Goal: Information Seeking & Learning: Learn about a topic

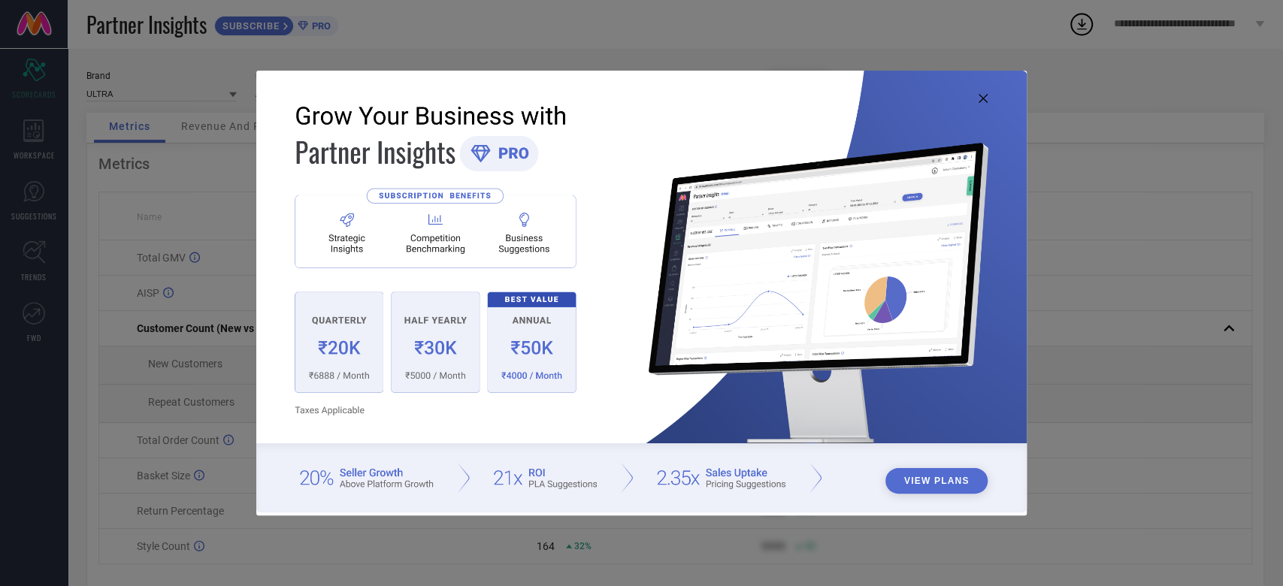
click at [989, 90] on img at bounding box center [641, 292] width 770 height 443
click at [983, 95] on icon at bounding box center [983, 98] width 9 height 9
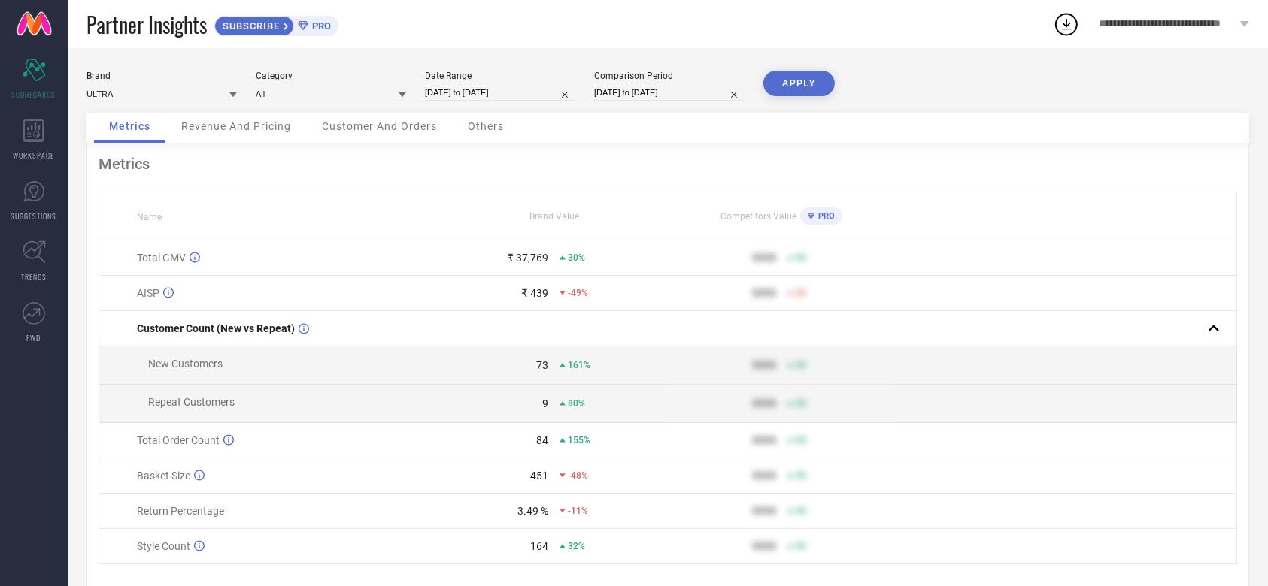
click at [1245, 25] on icon at bounding box center [1244, 24] width 9 height 6
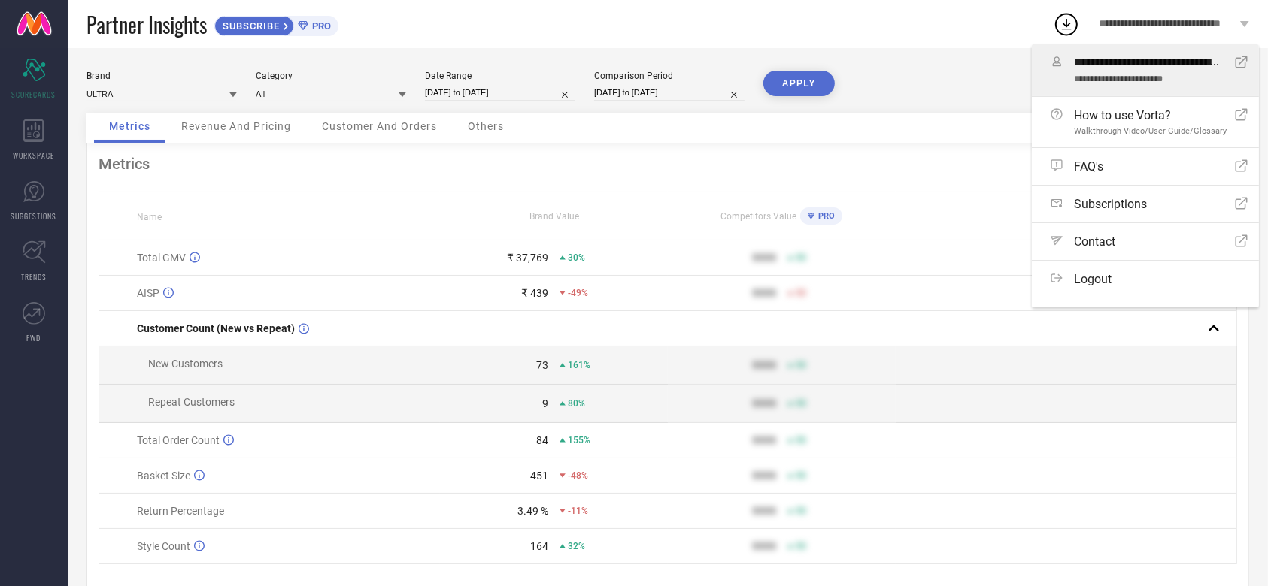
click at [1218, 69] on span "**********" at bounding box center [1147, 63] width 146 height 15
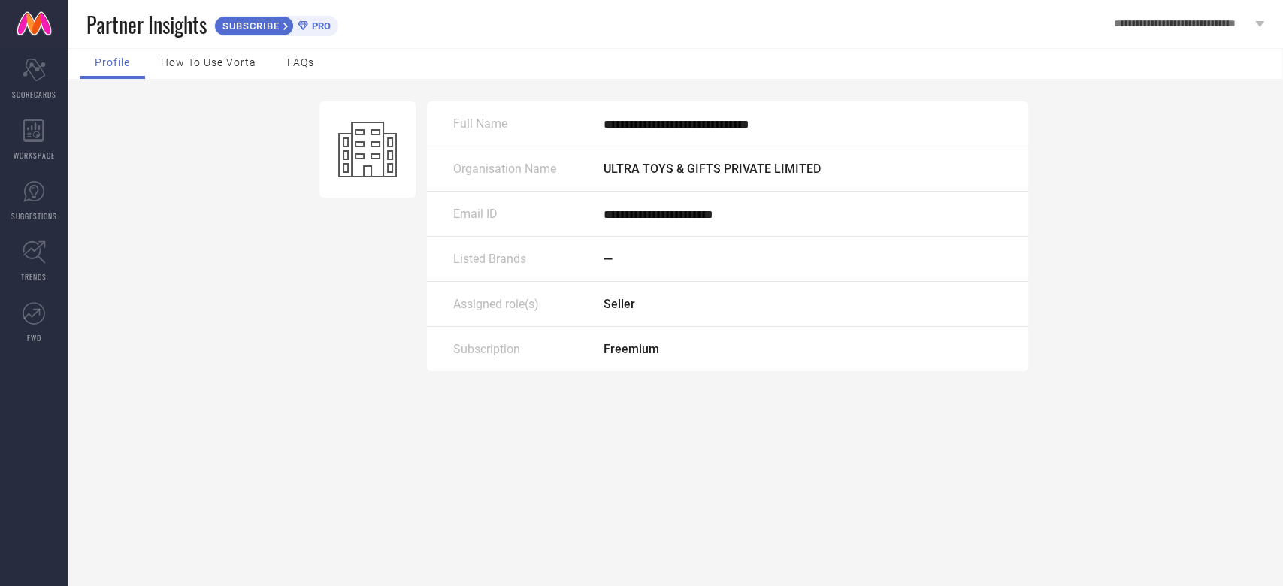
click at [208, 63] on span "How to use Vorta" at bounding box center [208, 62] width 95 height 12
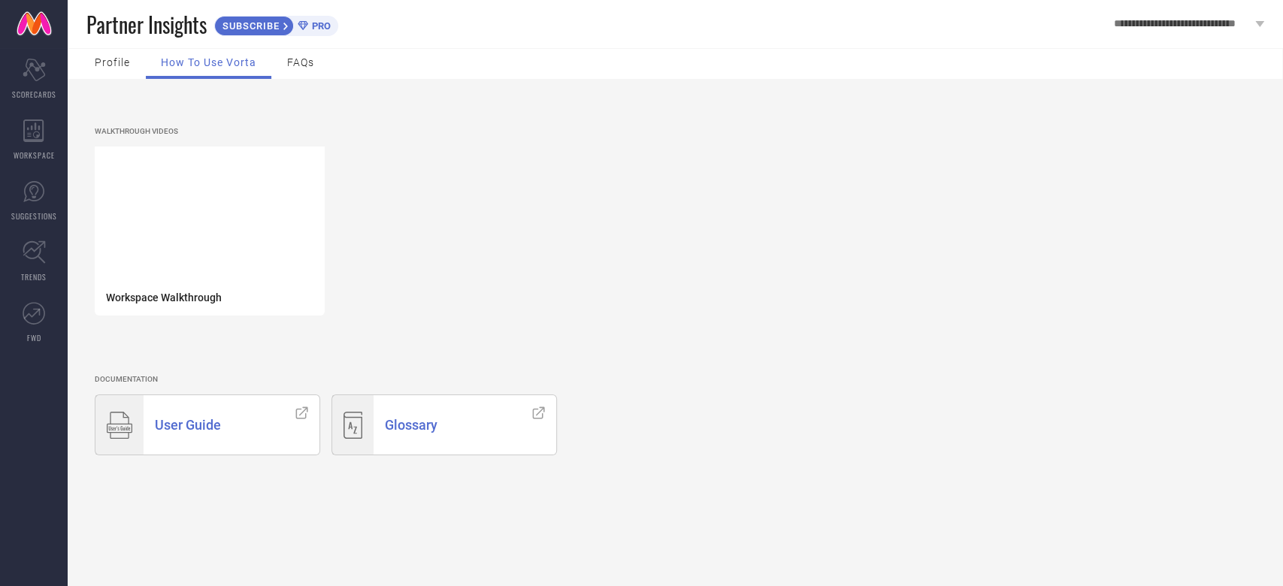
click at [295, 69] on div "FAQs" at bounding box center [300, 64] width 57 height 30
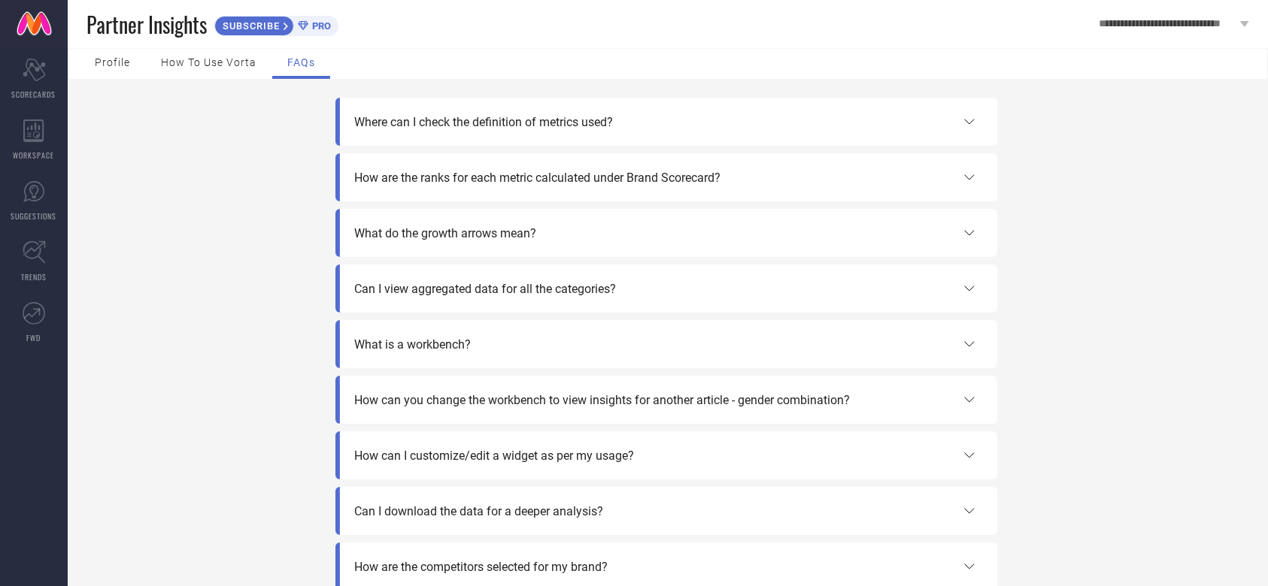
click at [125, 50] on div "Profile" at bounding box center [112, 64] width 65 height 30
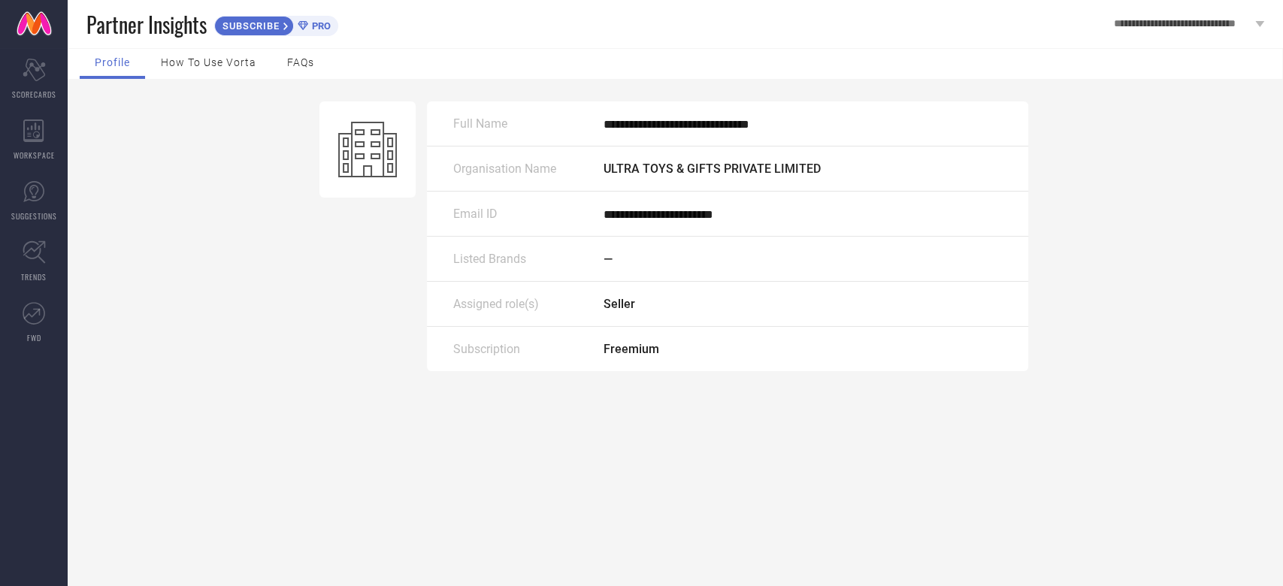
click at [1254, 26] on div "**********" at bounding box center [1189, 24] width 188 height 48
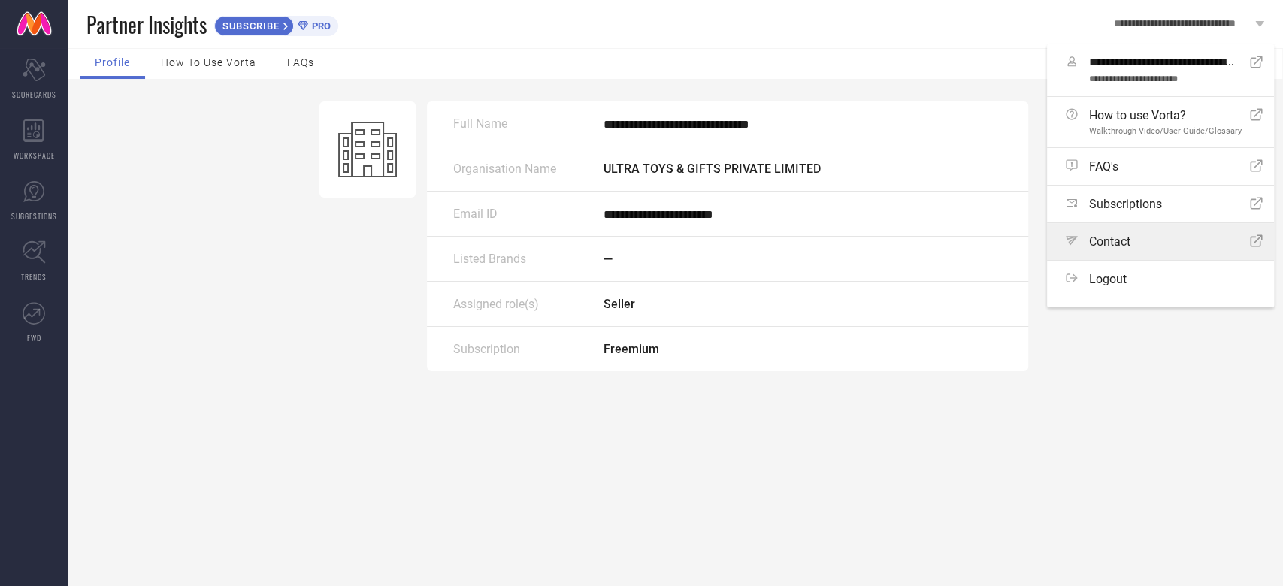
click at [1177, 242] on link "Path Contact Open Icon" at bounding box center [1160, 241] width 227 height 37
click at [17, 135] on div "WORKSPACE" at bounding box center [34, 140] width 68 height 60
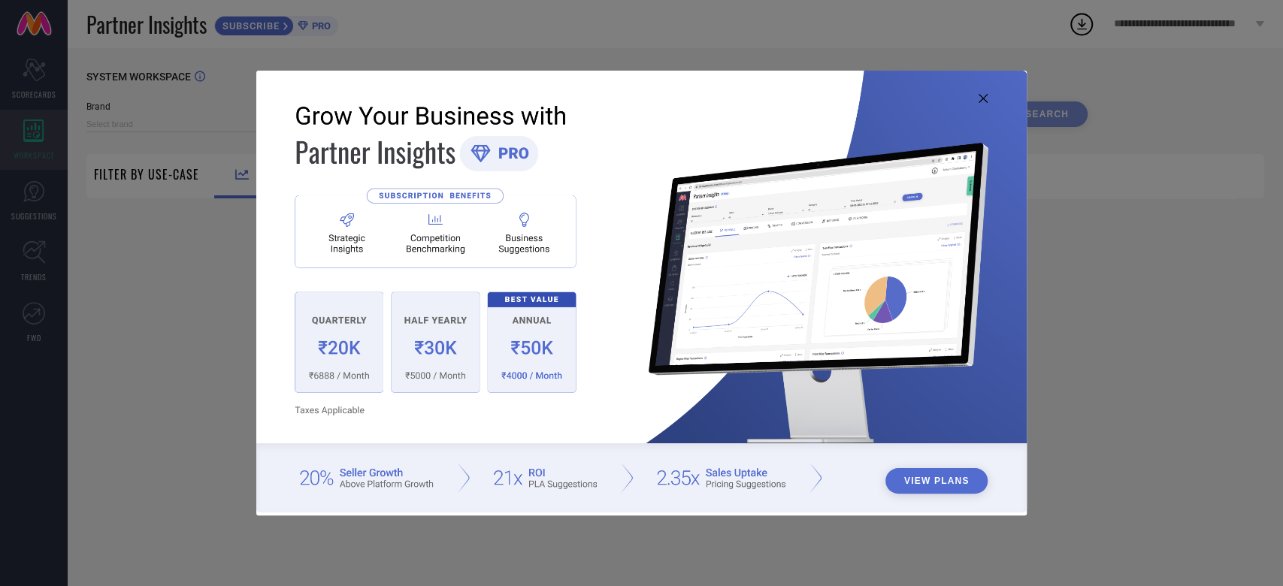
type input "ULTRA"
type input "All"
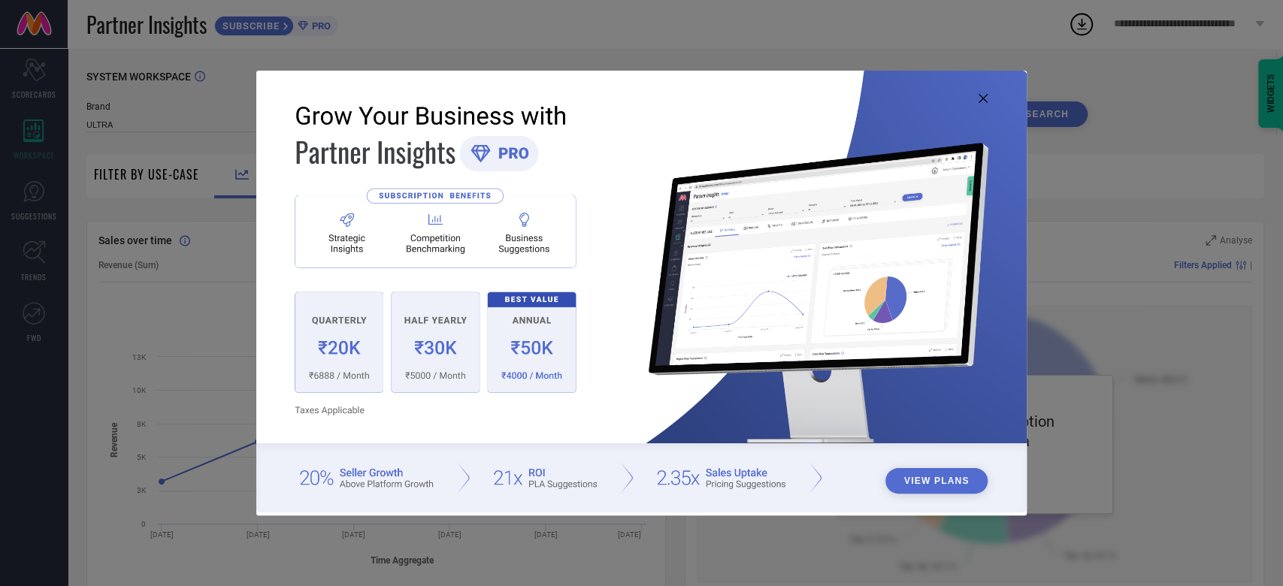
click at [1008, 101] on img at bounding box center [641, 292] width 770 height 443
click at [980, 103] on img at bounding box center [641, 292] width 770 height 443
click at [981, 99] on icon at bounding box center [983, 98] width 9 height 9
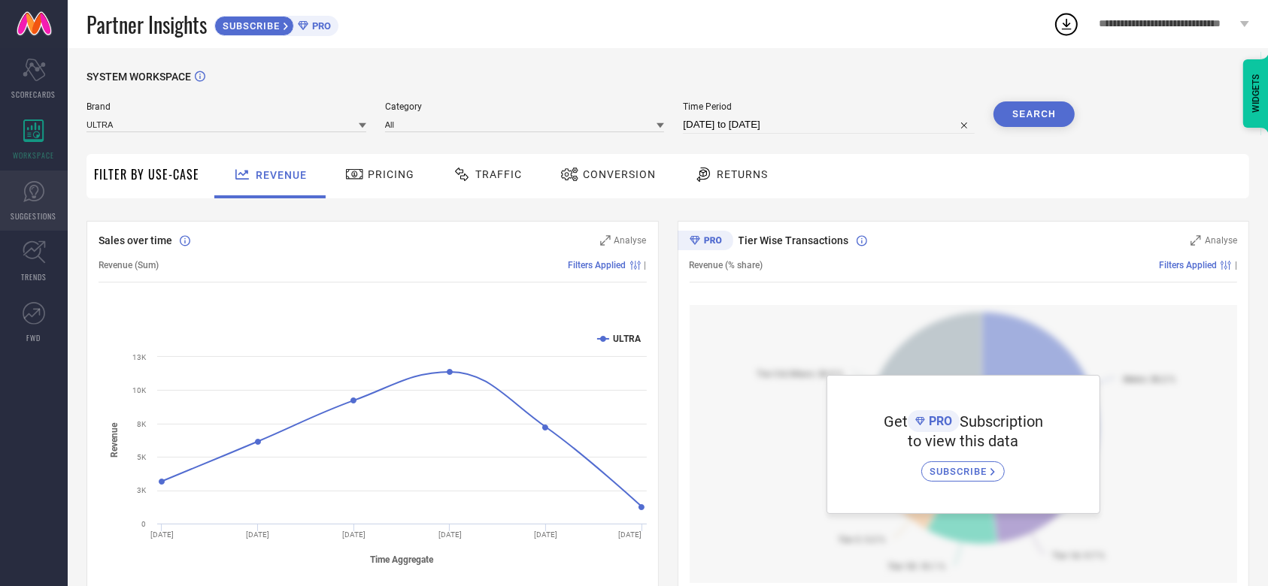
click at [25, 196] on icon at bounding box center [33, 191] width 21 height 21
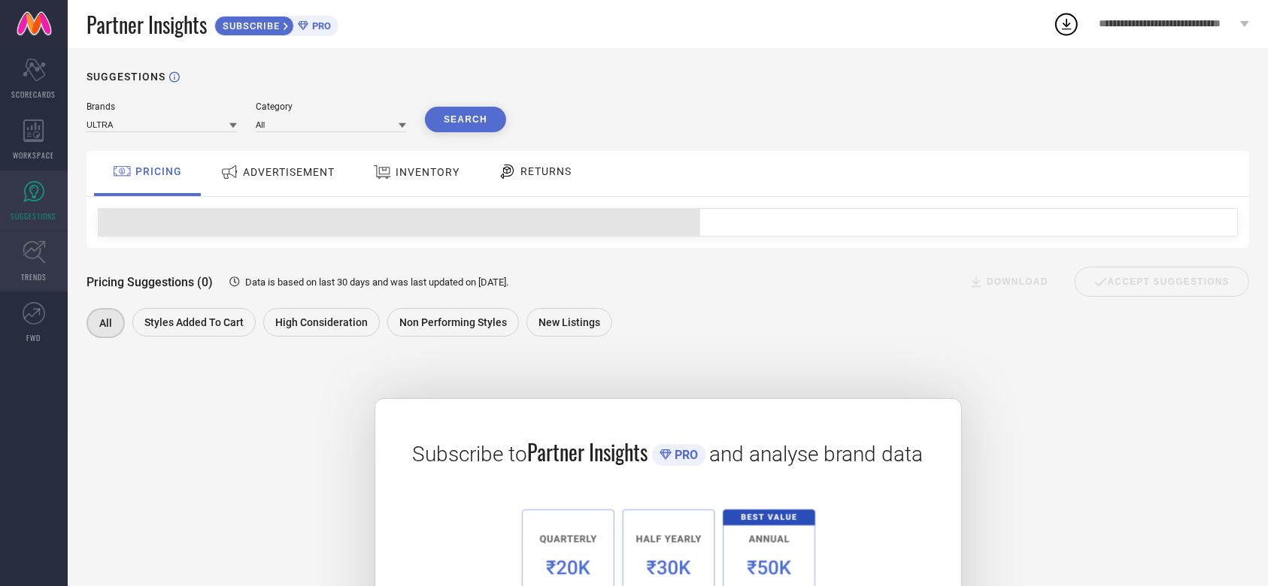
click at [30, 243] on icon at bounding box center [34, 252] width 23 height 23
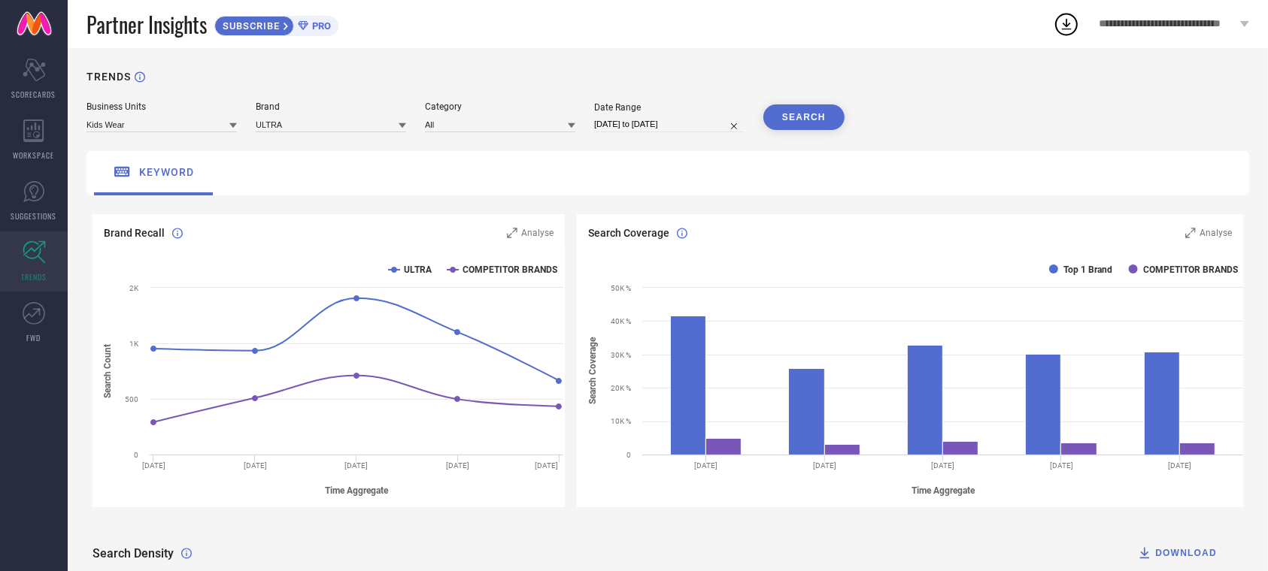
click at [166, 137] on div "TRENDS Business Units Kids Wear Brand ULTRA Category All Date Range [DATE] to […" at bounding box center [668, 427] width 1200 height 758
click at [167, 131] on input at bounding box center [161, 125] width 150 height 16
click at [171, 201] on div "Toys & Games" at bounding box center [161, 196] width 150 height 26
click at [322, 129] on input at bounding box center [331, 125] width 150 height 16
click at [319, 159] on div "keyword" at bounding box center [667, 173] width 1162 height 44
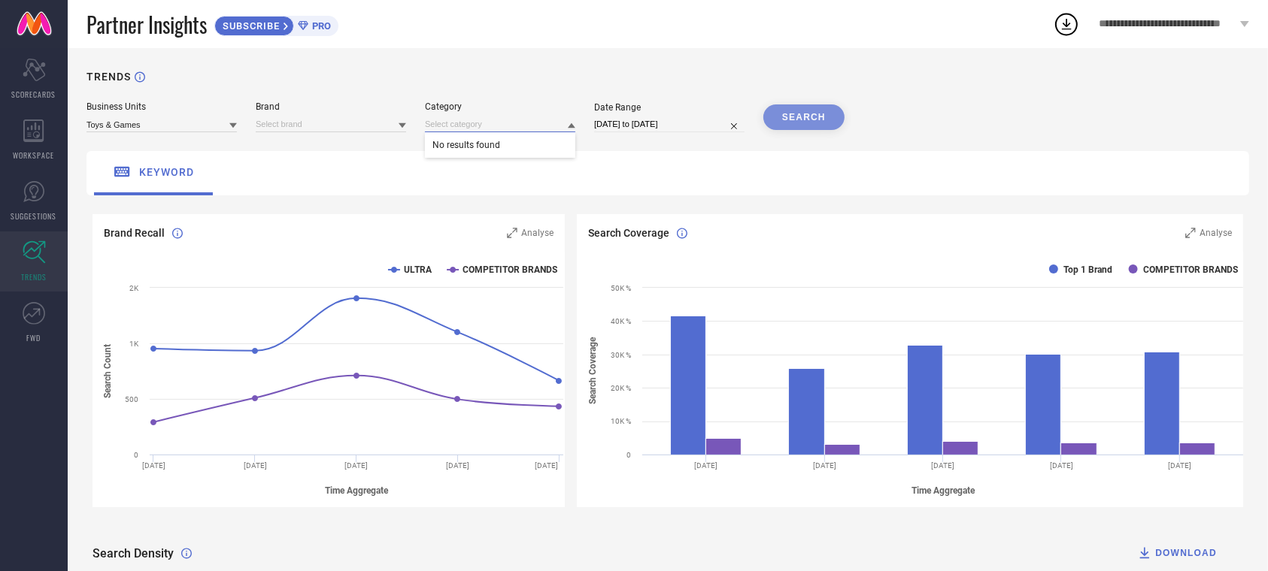
click at [453, 124] on input at bounding box center [500, 125] width 150 height 16
